Goal: Transaction & Acquisition: Purchase product/service

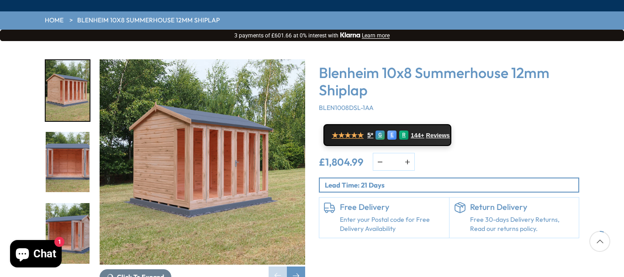
scroll to position [122, 0]
